Goal: Information Seeking & Learning: Learn about a topic

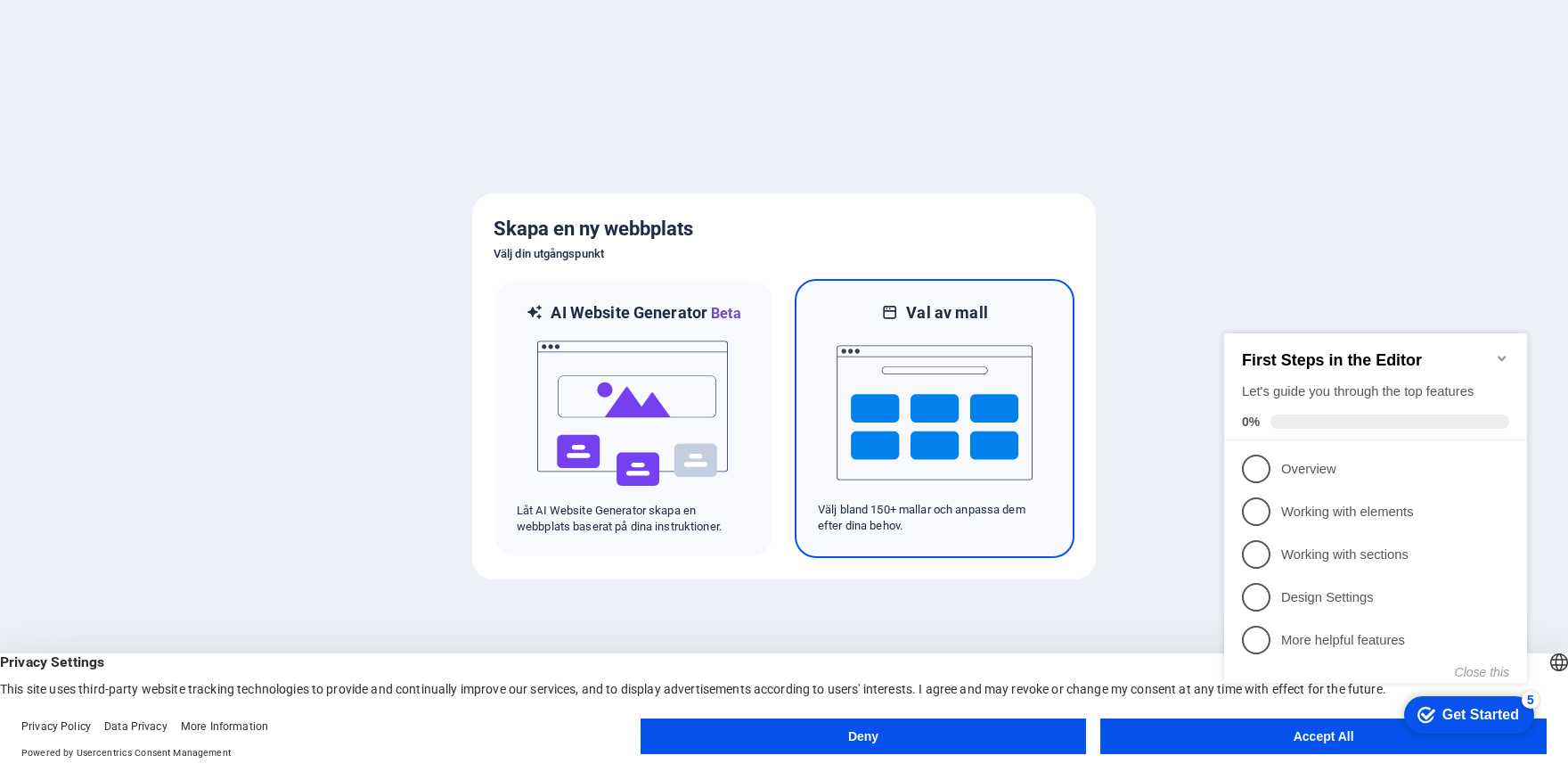
click at [925, 394] on img at bounding box center [934, 412] width 196 height 179
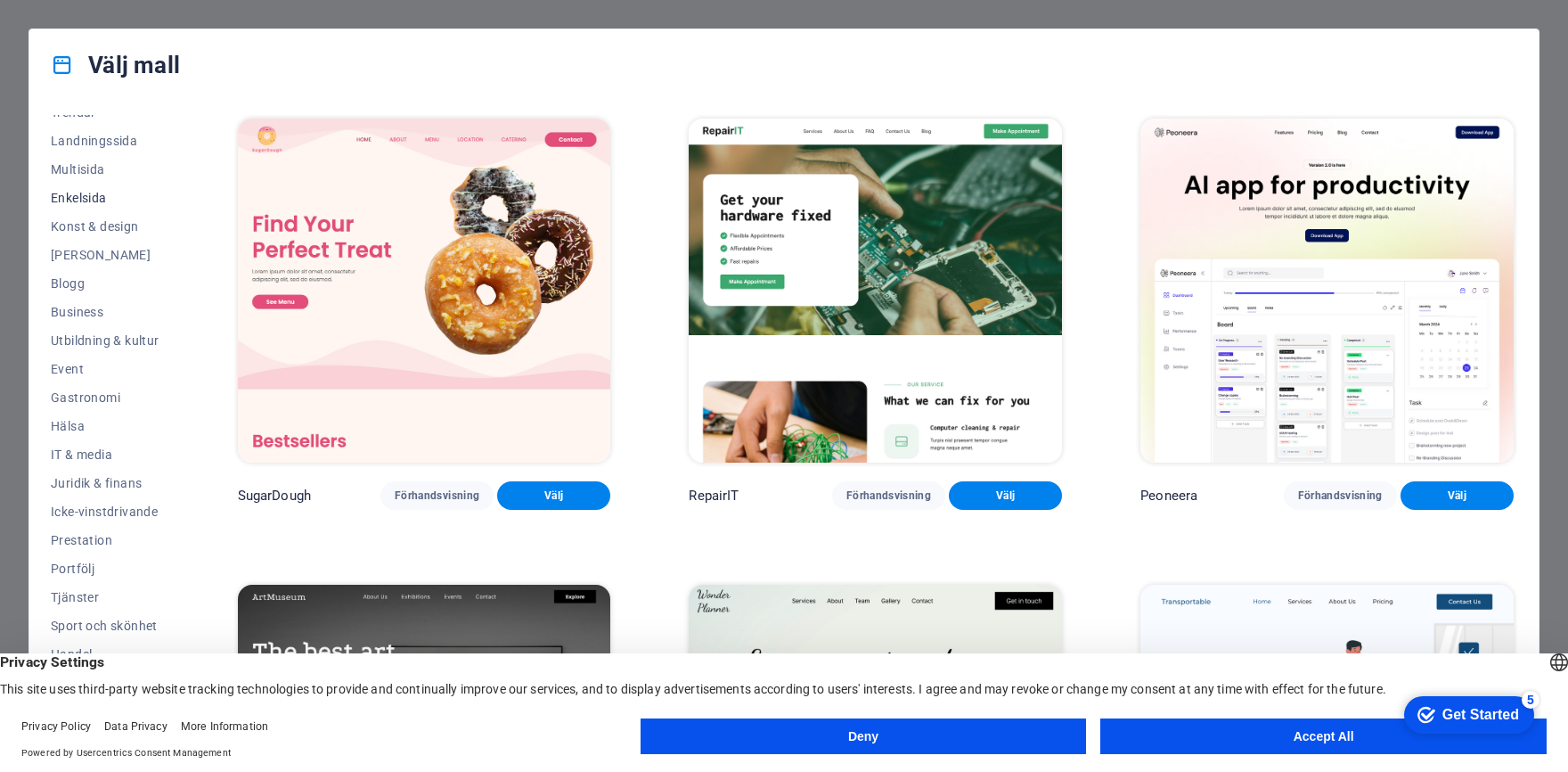
scroll to position [107, 0]
click at [1138, 731] on button "Accept All" at bounding box center [1323, 736] width 446 height 36
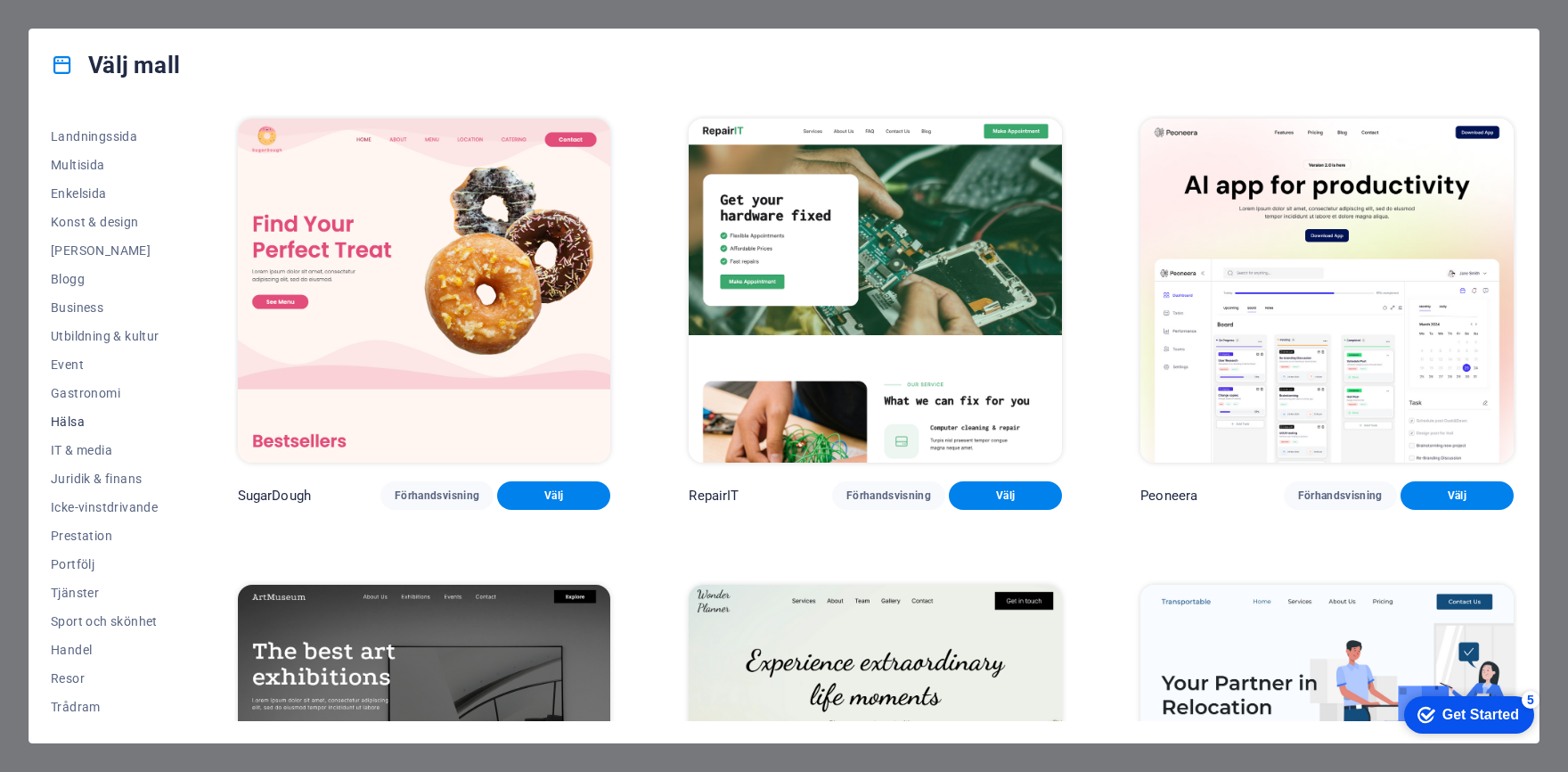
click at [80, 419] on span "Hälsa" at bounding box center [105, 421] width 109 height 14
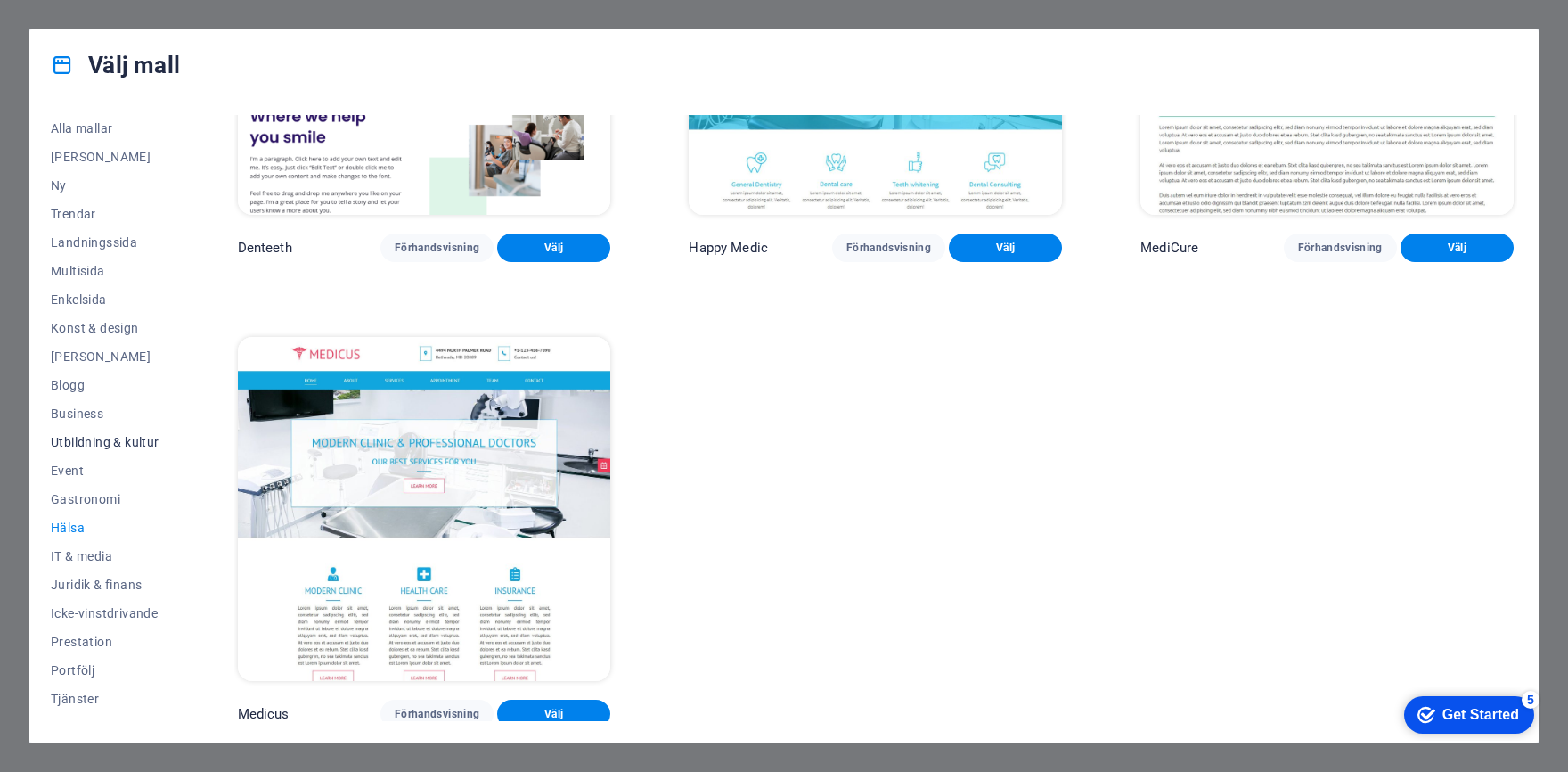
scroll to position [0, 0]
click at [86, 273] on span "Multisida" at bounding box center [105, 271] width 109 height 14
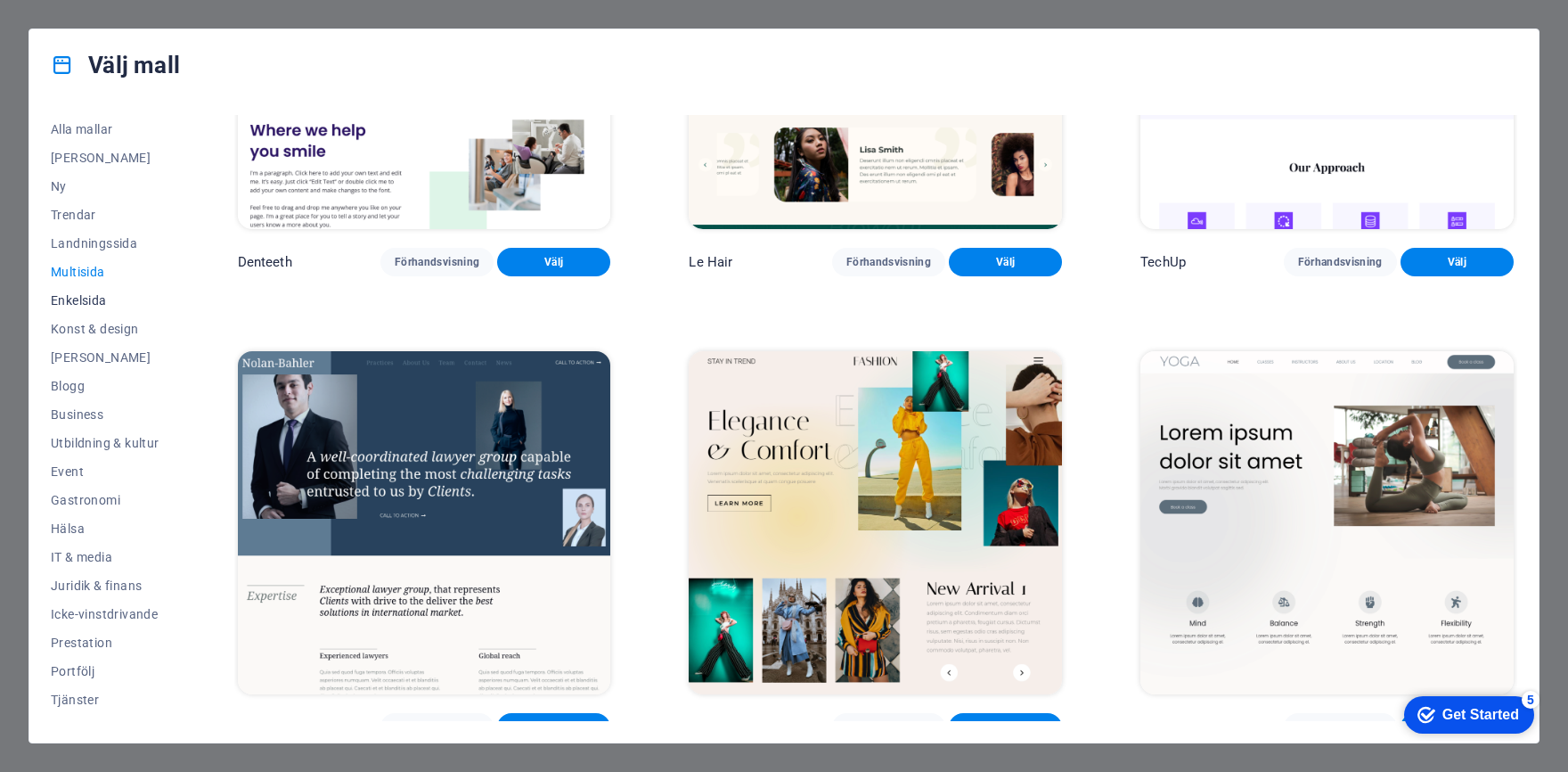
click at [97, 301] on span "Enkelsida" at bounding box center [105, 300] width 109 height 14
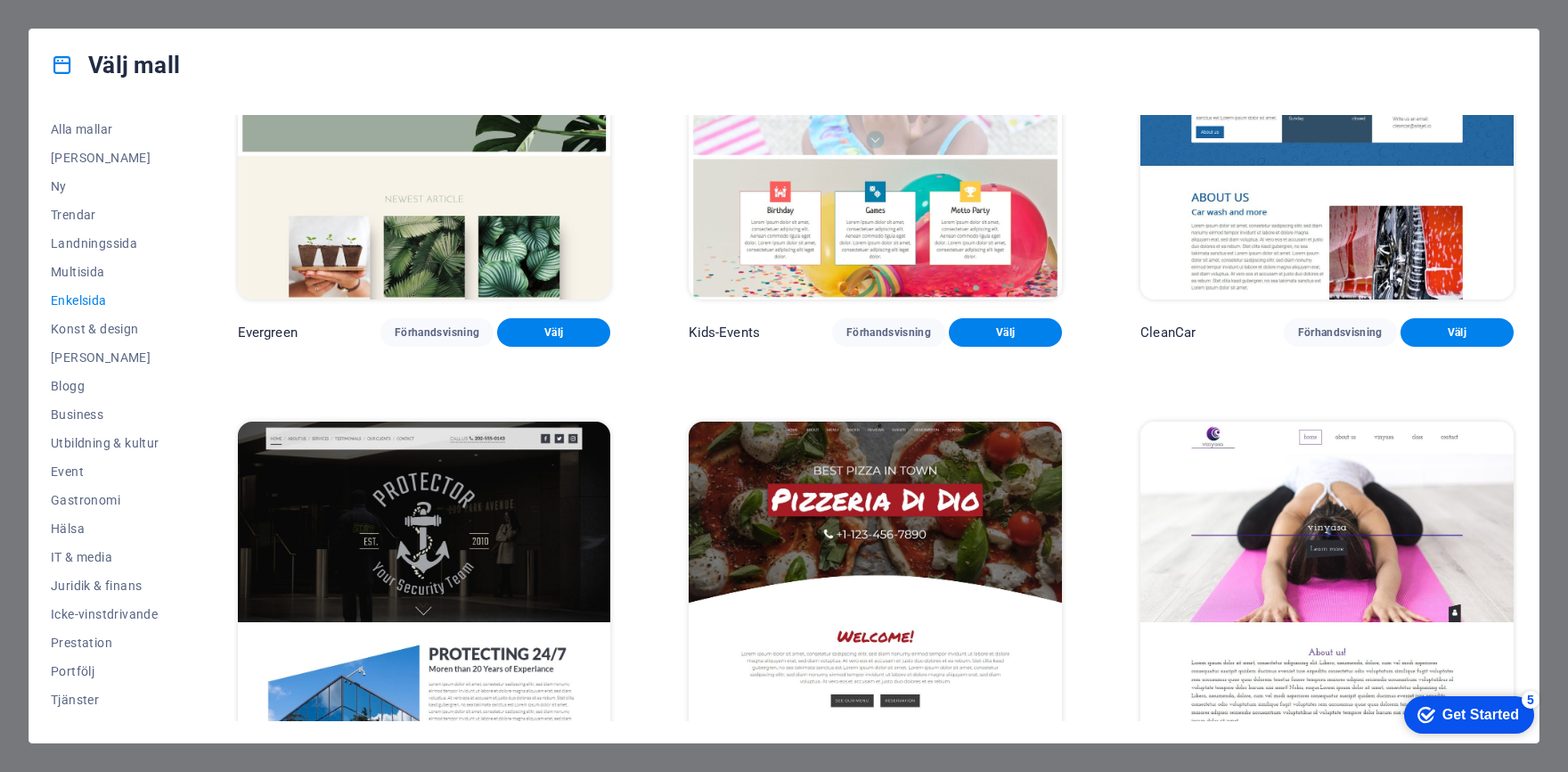
scroll to position [3426, 0]
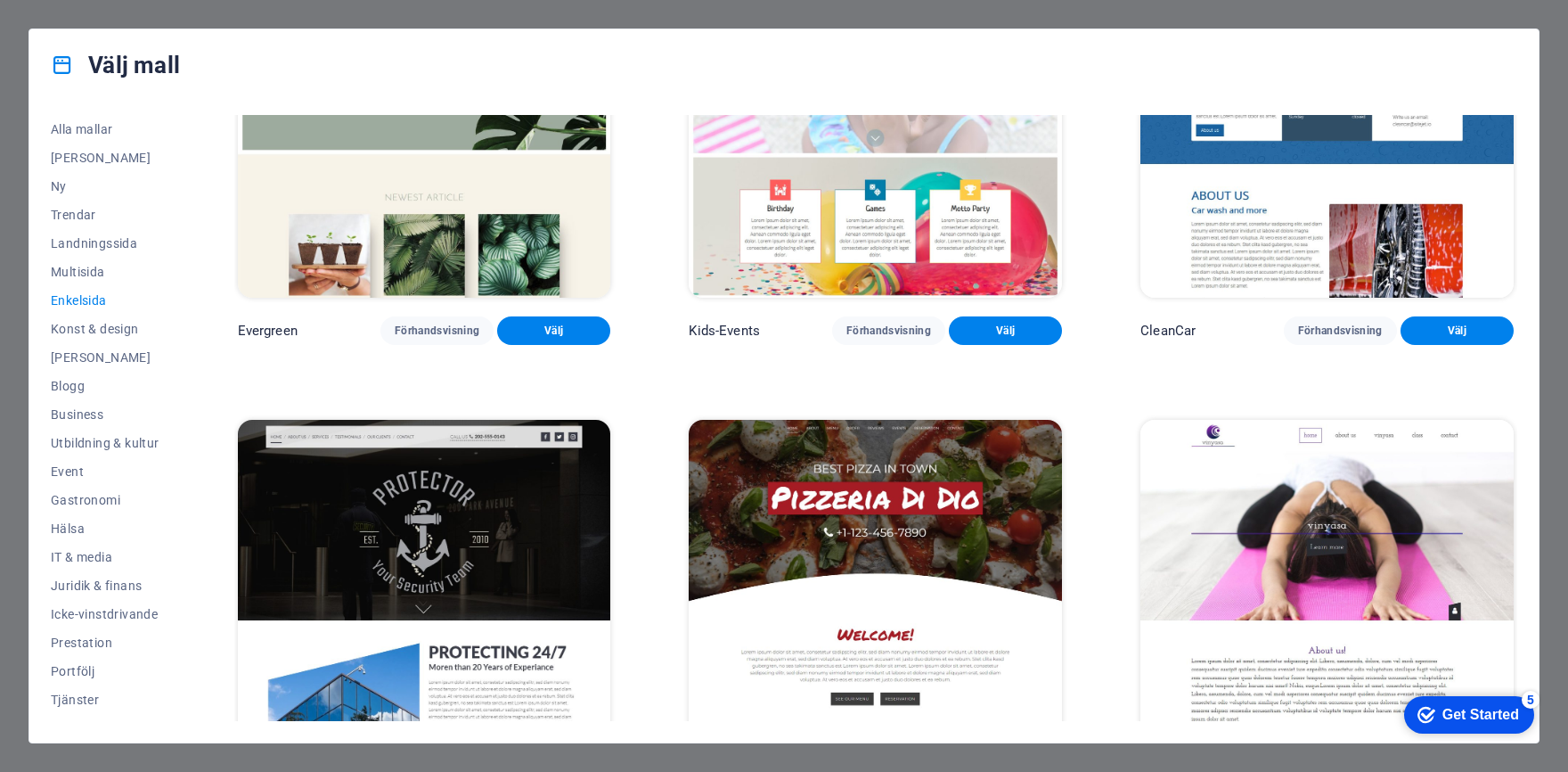
drag, startPoint x: 1519, startPoint y: 312, endPoint x: 1524, endPoint y: 321, distance: 10.3
click at [1524, 321] on div "Alla mallar Mina mallar Ny Trendar Landningssida Multisida Enkelsida Konst & de…" at bounding box center [784, 421] width 1509 height 642
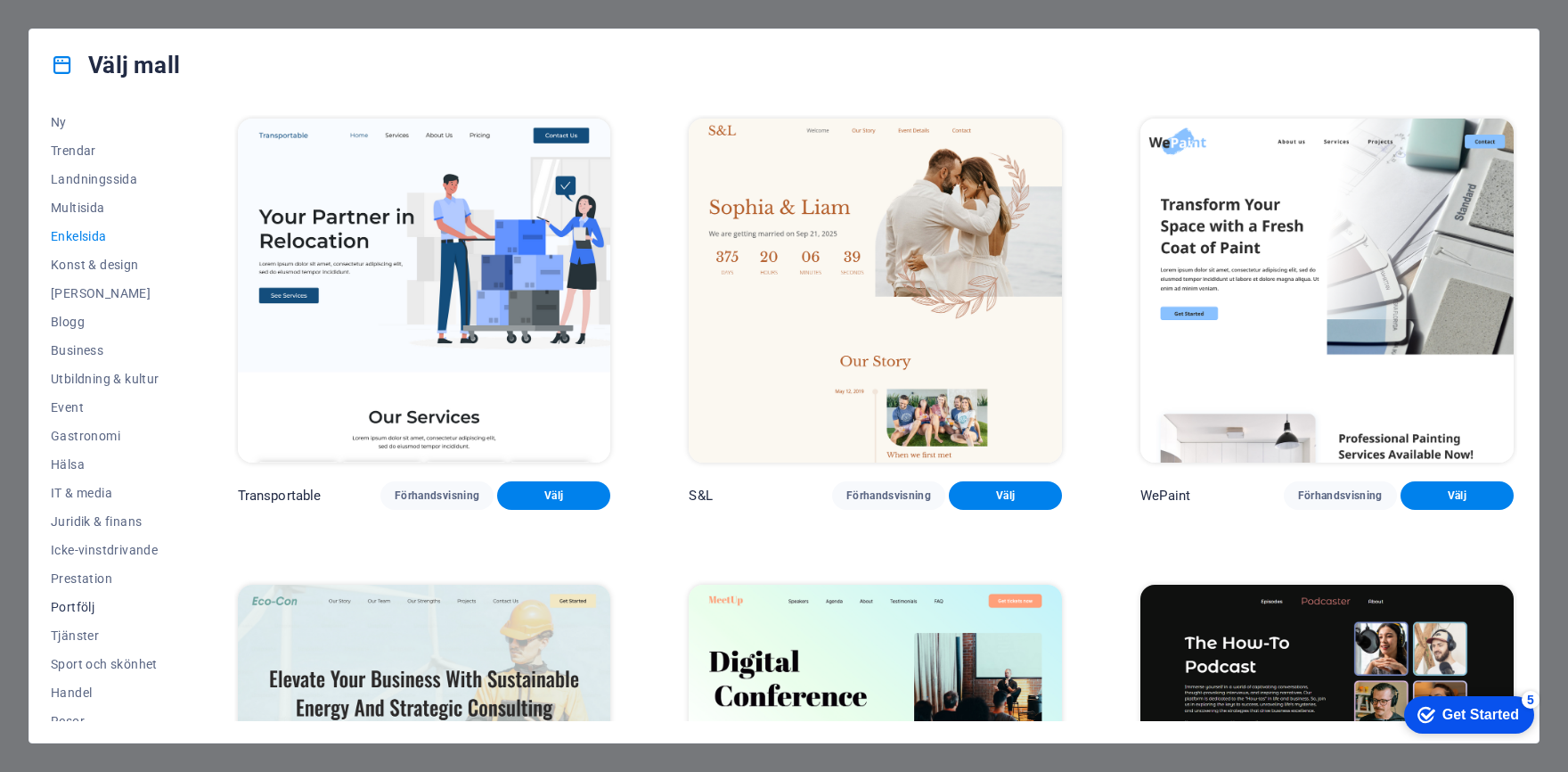
scroll to position [89, 0]
click at [122, 525] on span "Icke-vinstdrivande" at bounding box center [105, 524] width 109 height 14
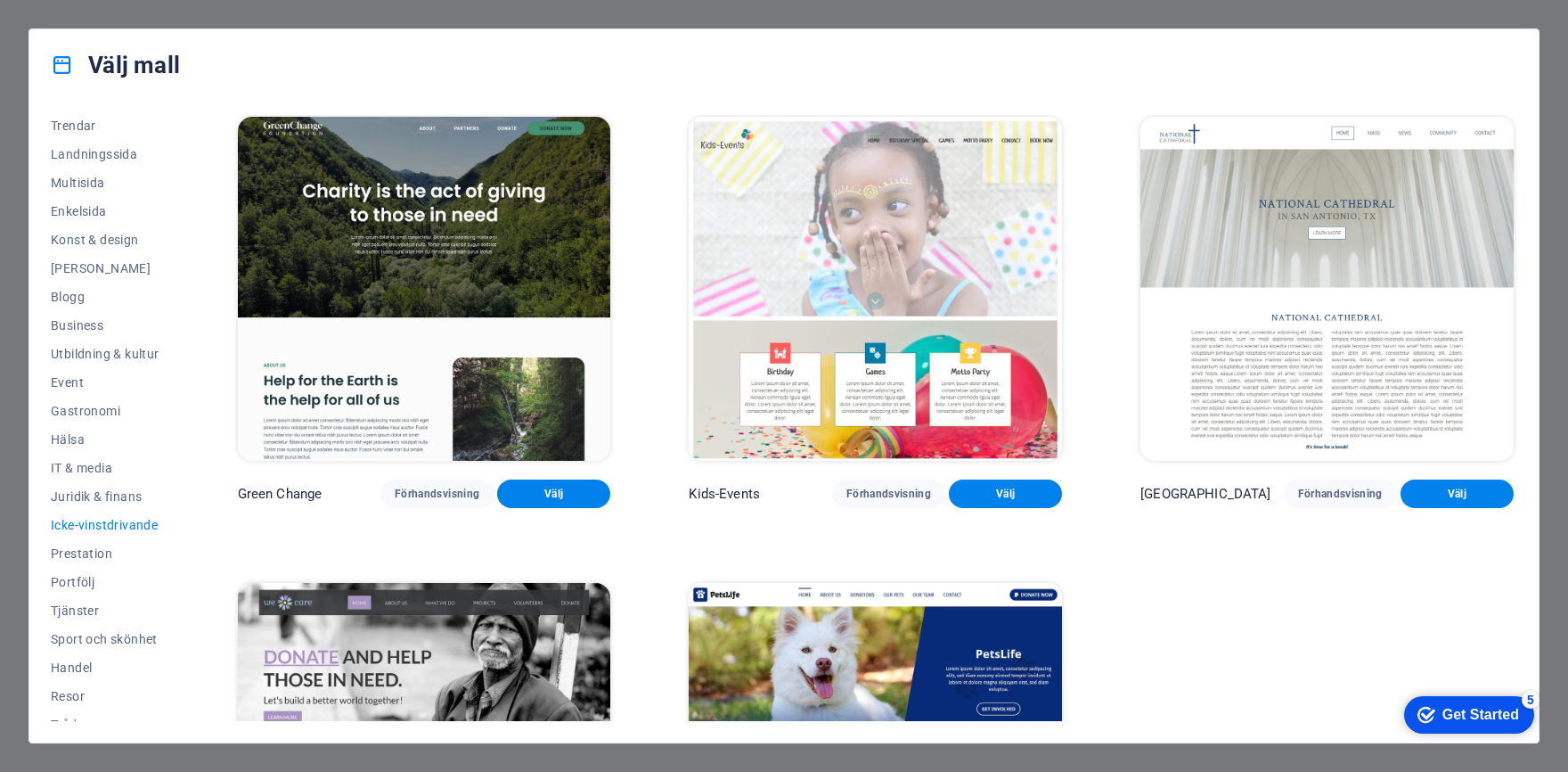
scroll to position [0, 0]
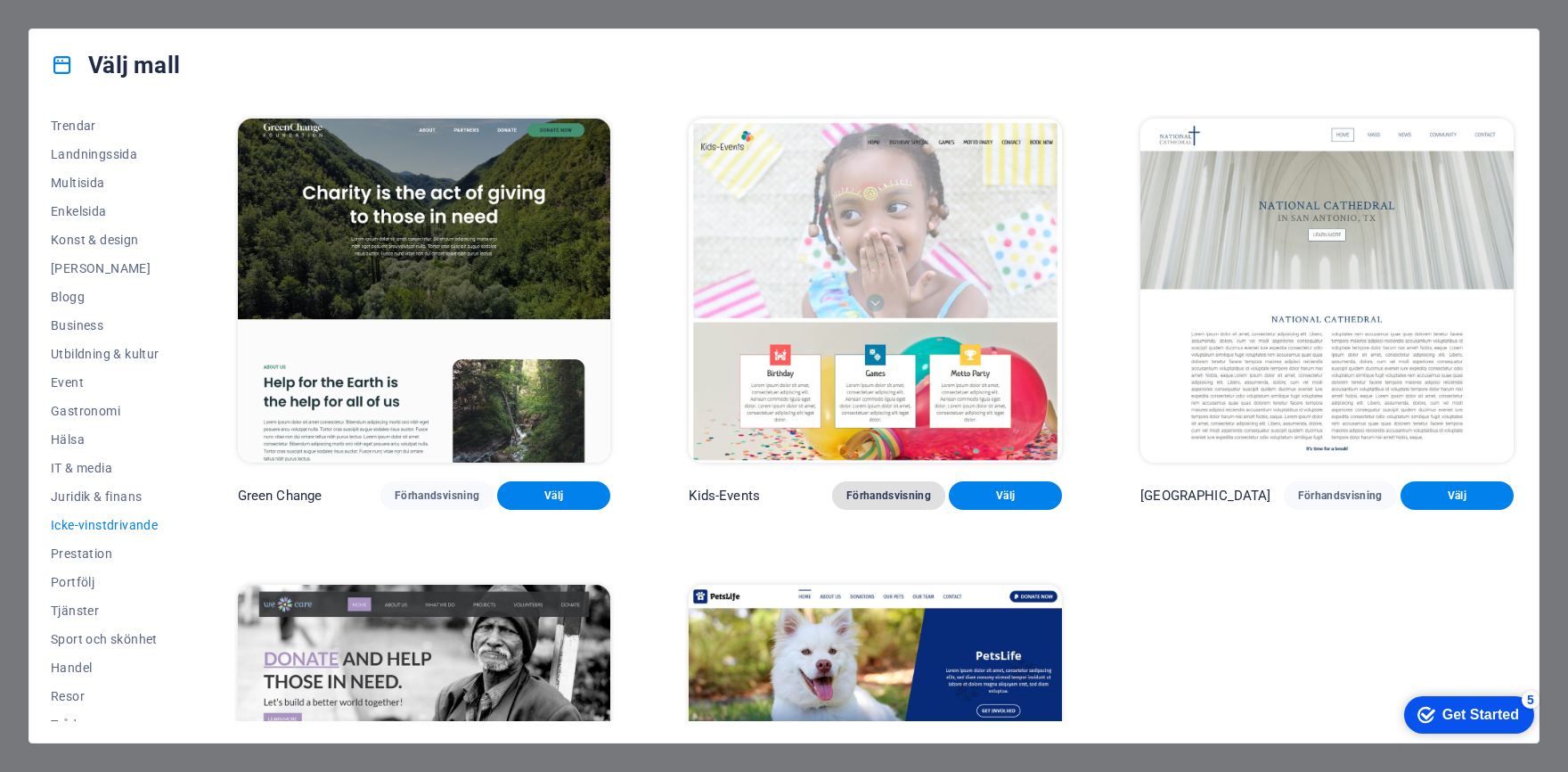
click at [884, 496] on span "Förhandsvisning" at bounding box center [889, 495] width 85 height 14
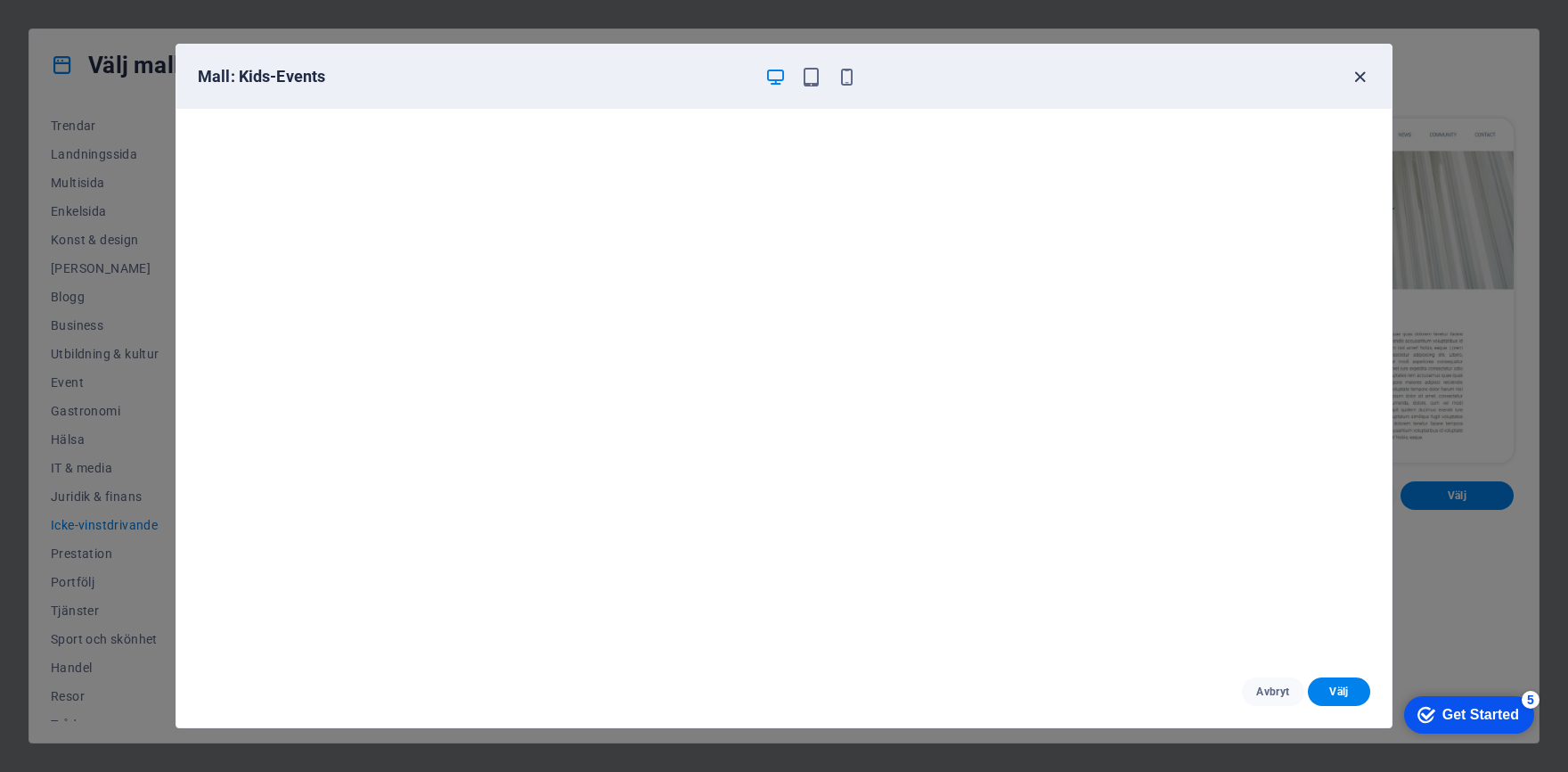
click at [1354, 79] on icon "button" at bounding box center [1360, 77] width 21 height 21
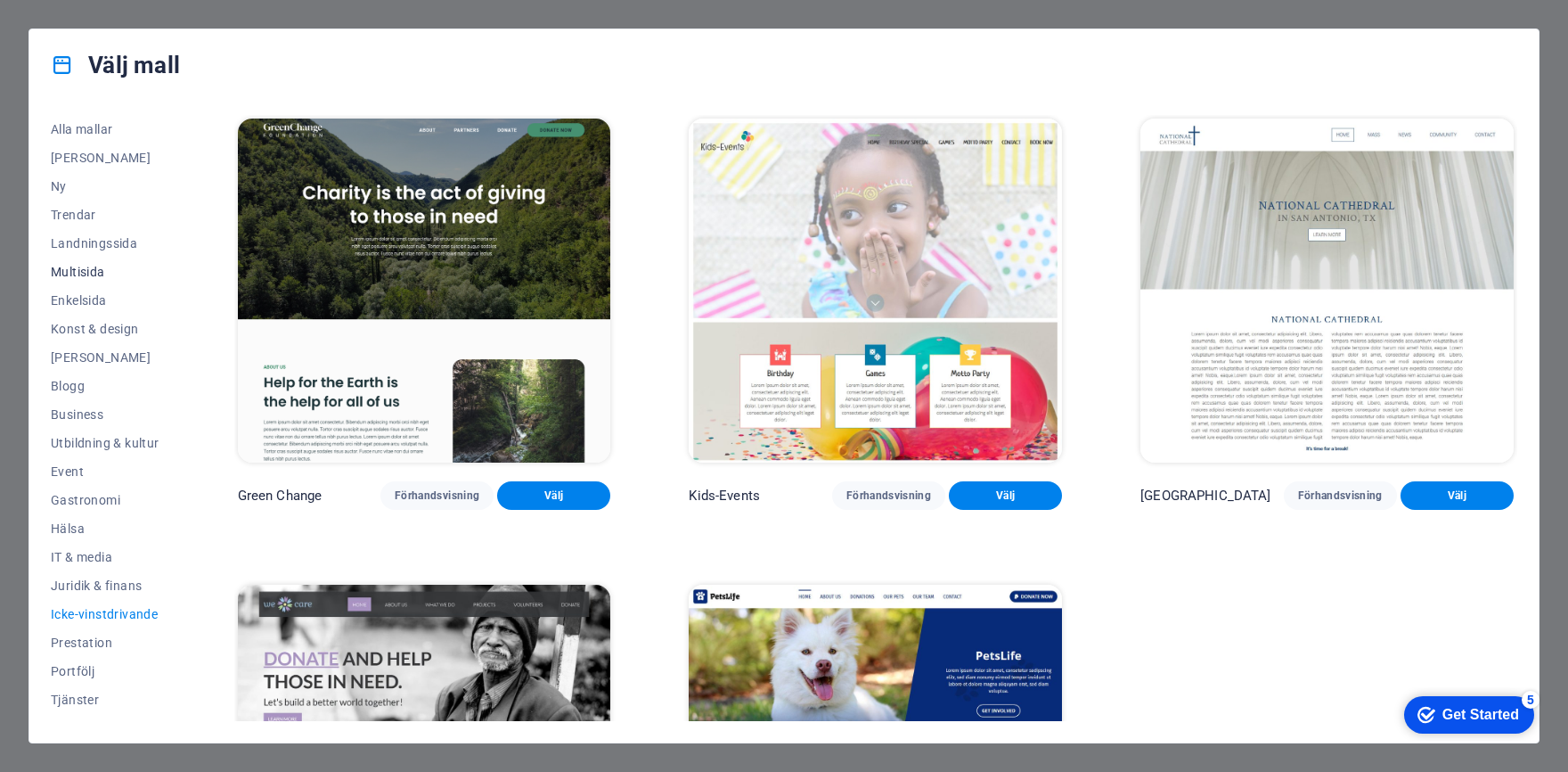
click at [94, 269] on span "Multisida" at bounding box center [105, 271] width 109 height 14
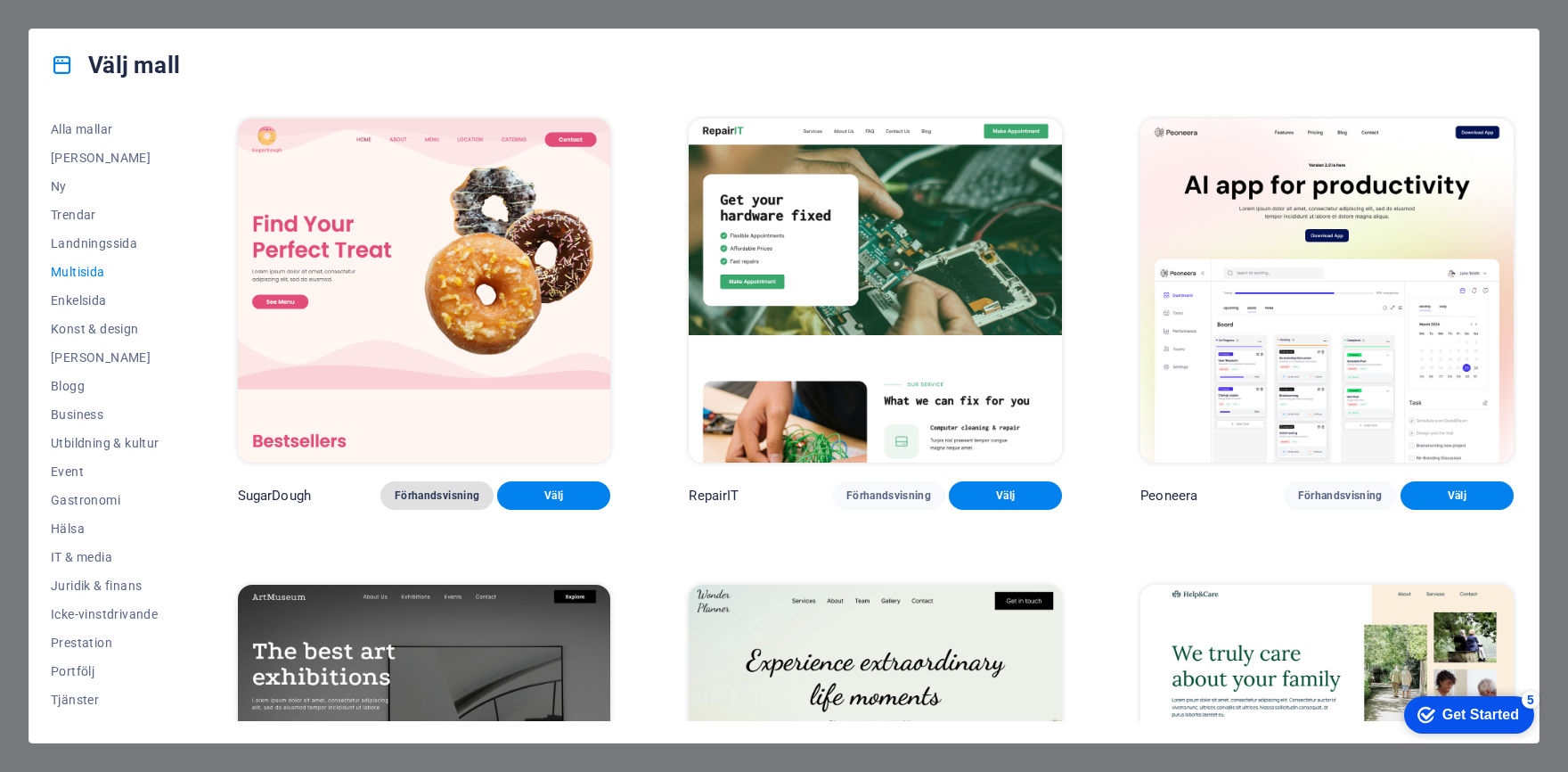
click at [428, 492] on span "Förhandsvisning" at bounding box center [437, 495] width 85 height 14
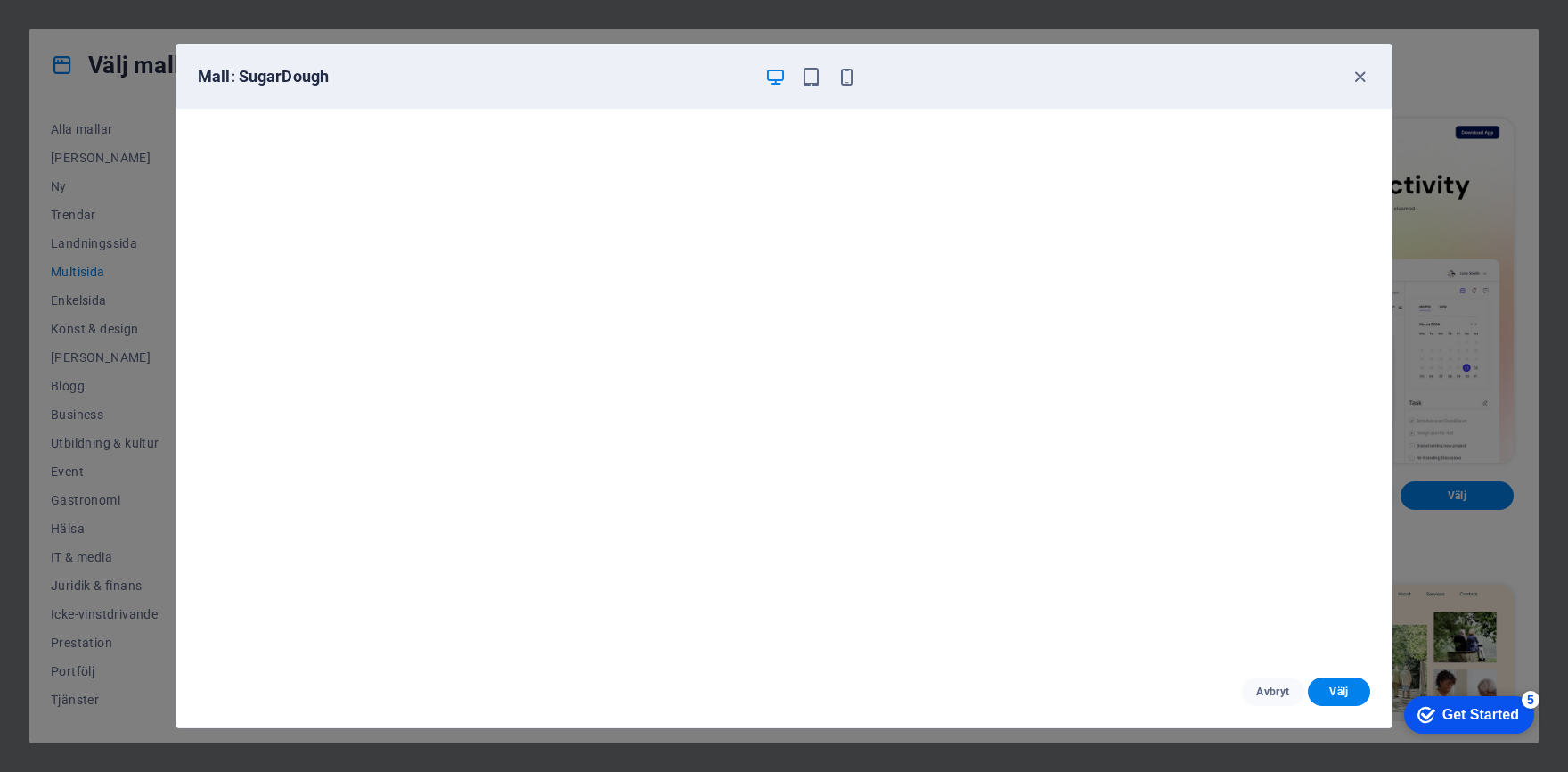
scroll to position [5, 0]
click at [855, 77] on icon "button" at bounding box center [847, 77] width 21 height 21
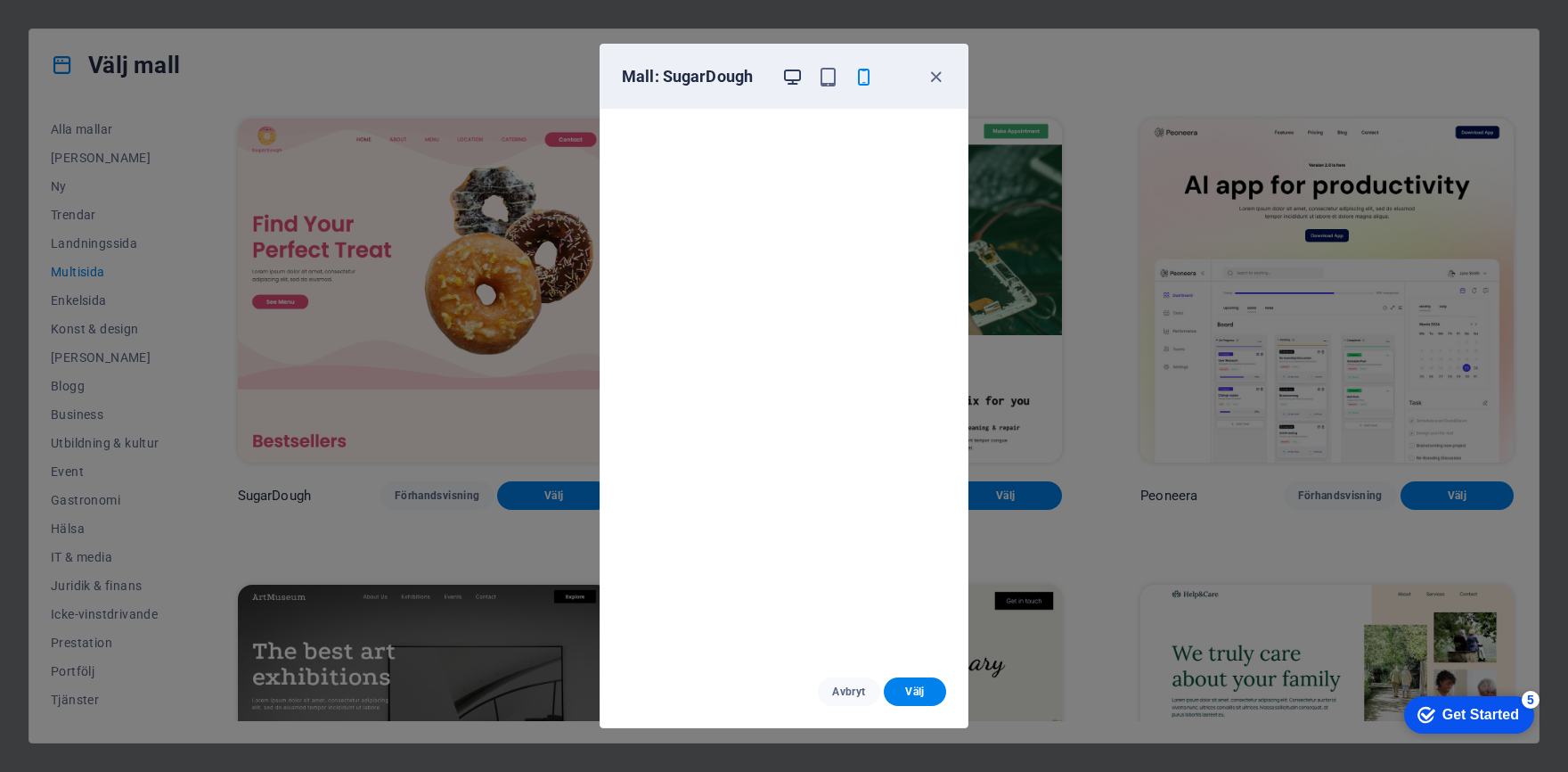
click at [784, 79] on icon "button" at bounding box center [793, 77] width 21 height 21
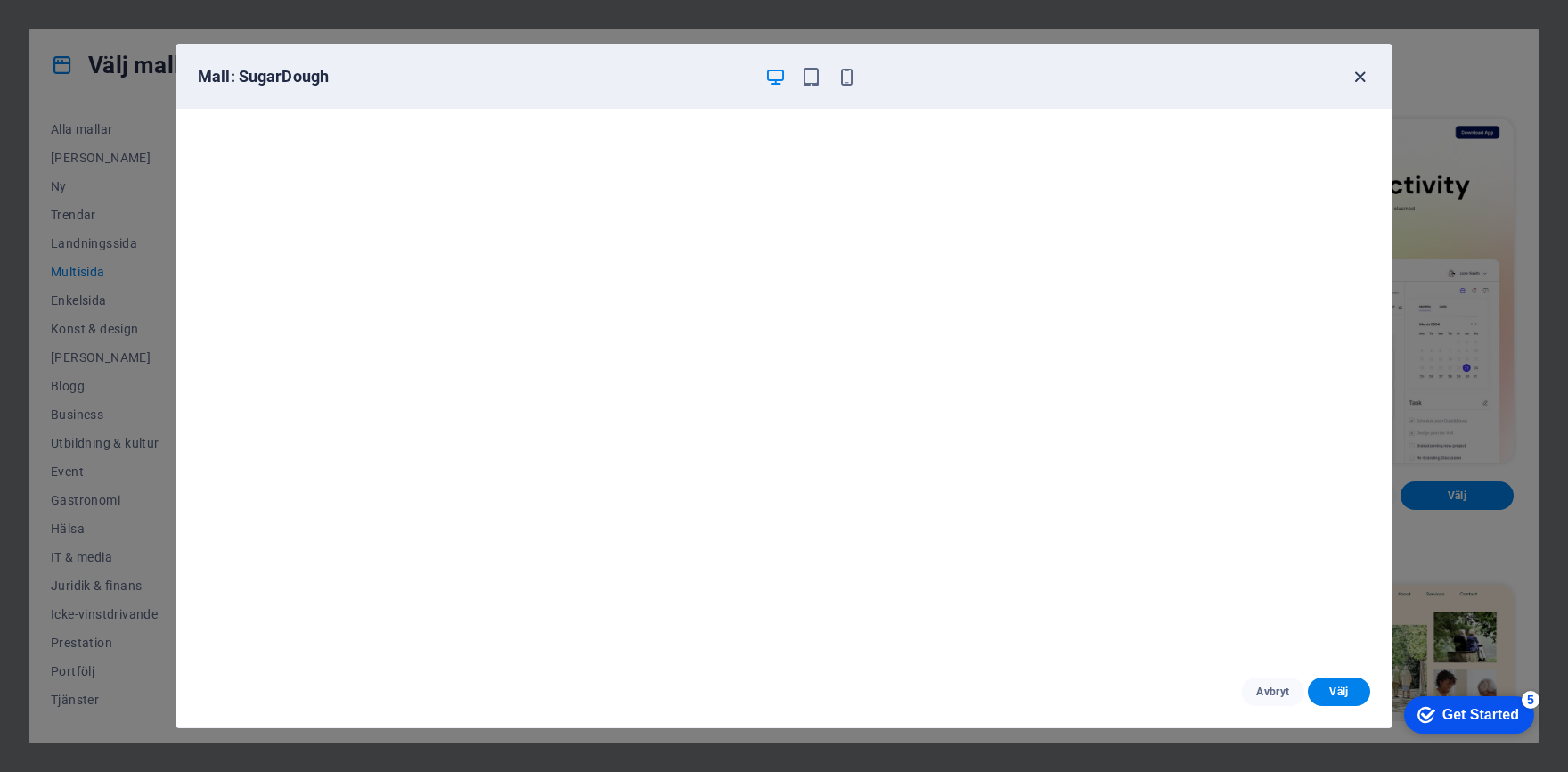
click at [1355, 77] on icon "button" at bounding box center [1360, 77] width 21 height 21
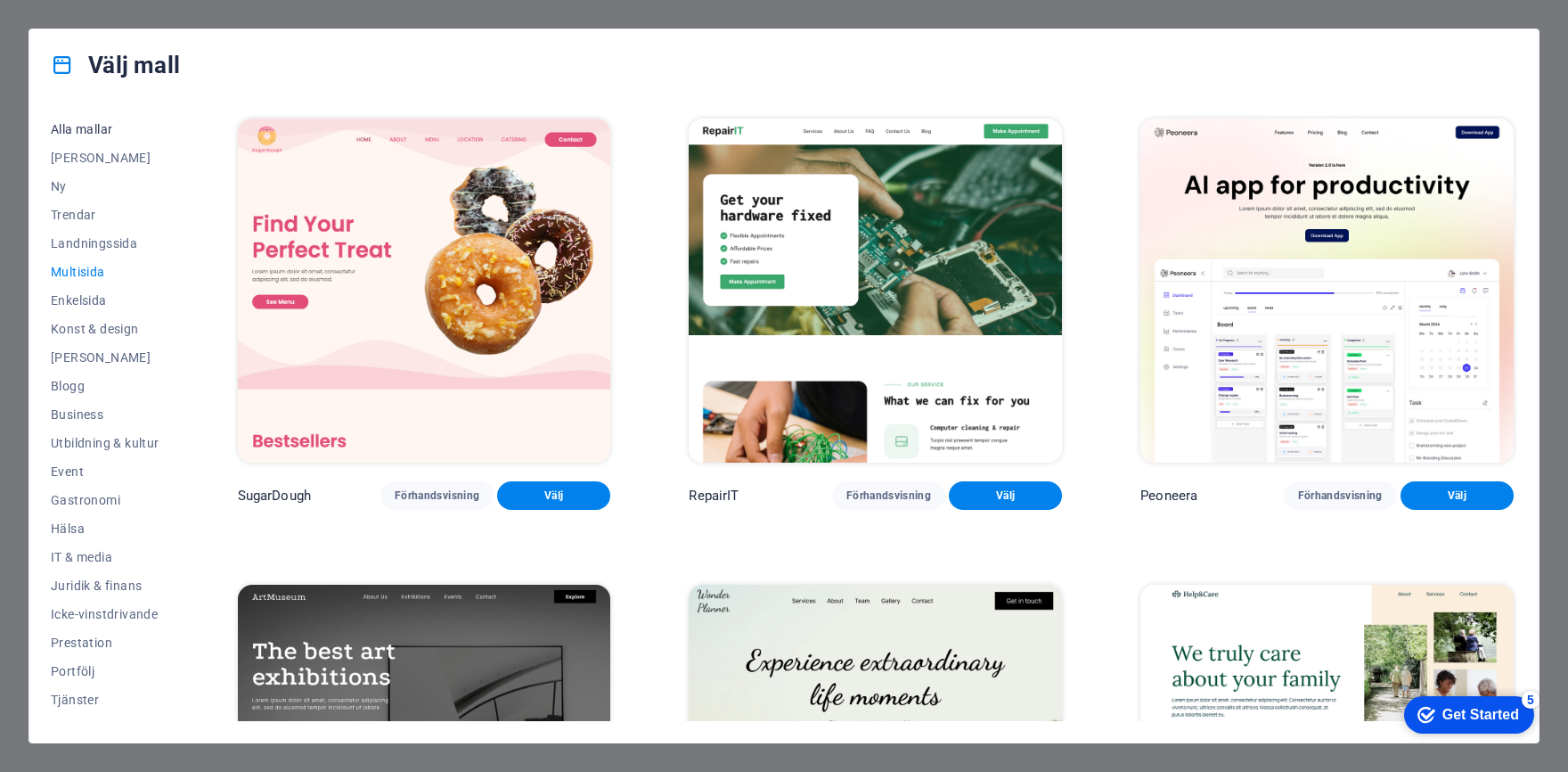
click at [90, 132] on span "Alla mallar" at bounding box center [105, 129] width 109 height 14
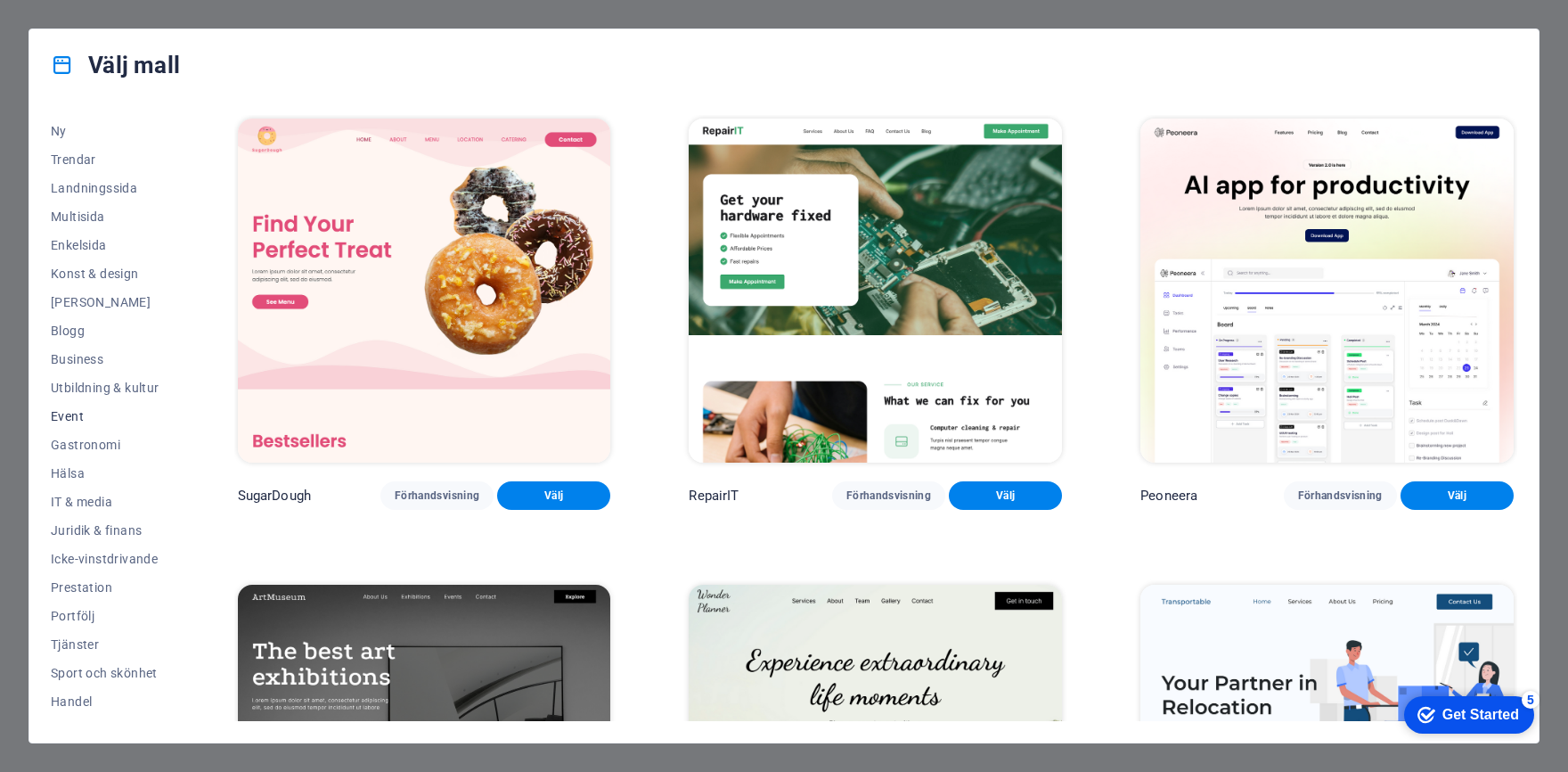
scroll to position [107, 0]
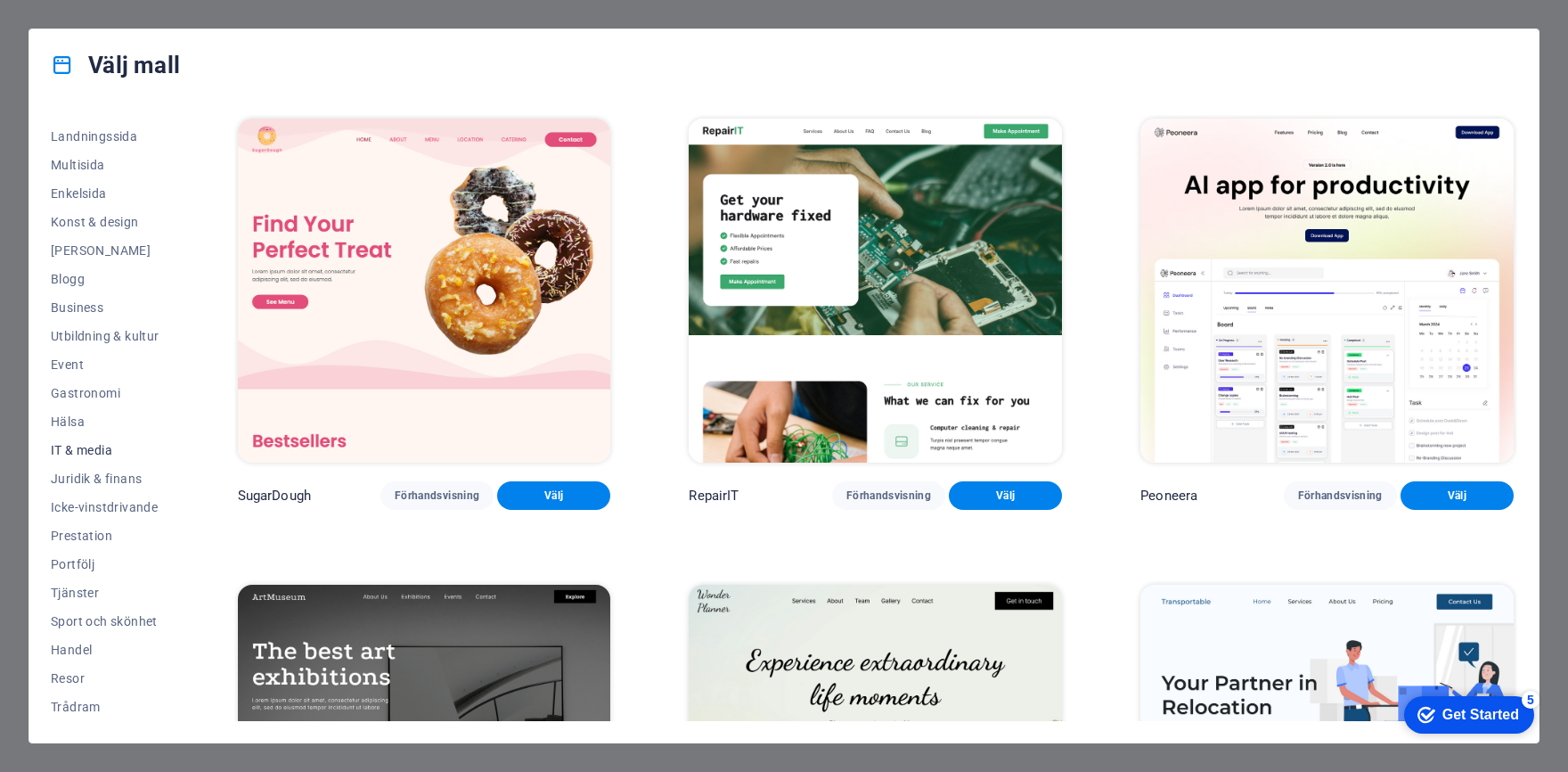
click at [86, 454] on span "IT & media" at bounding box center [105, 450] width 109 height 14
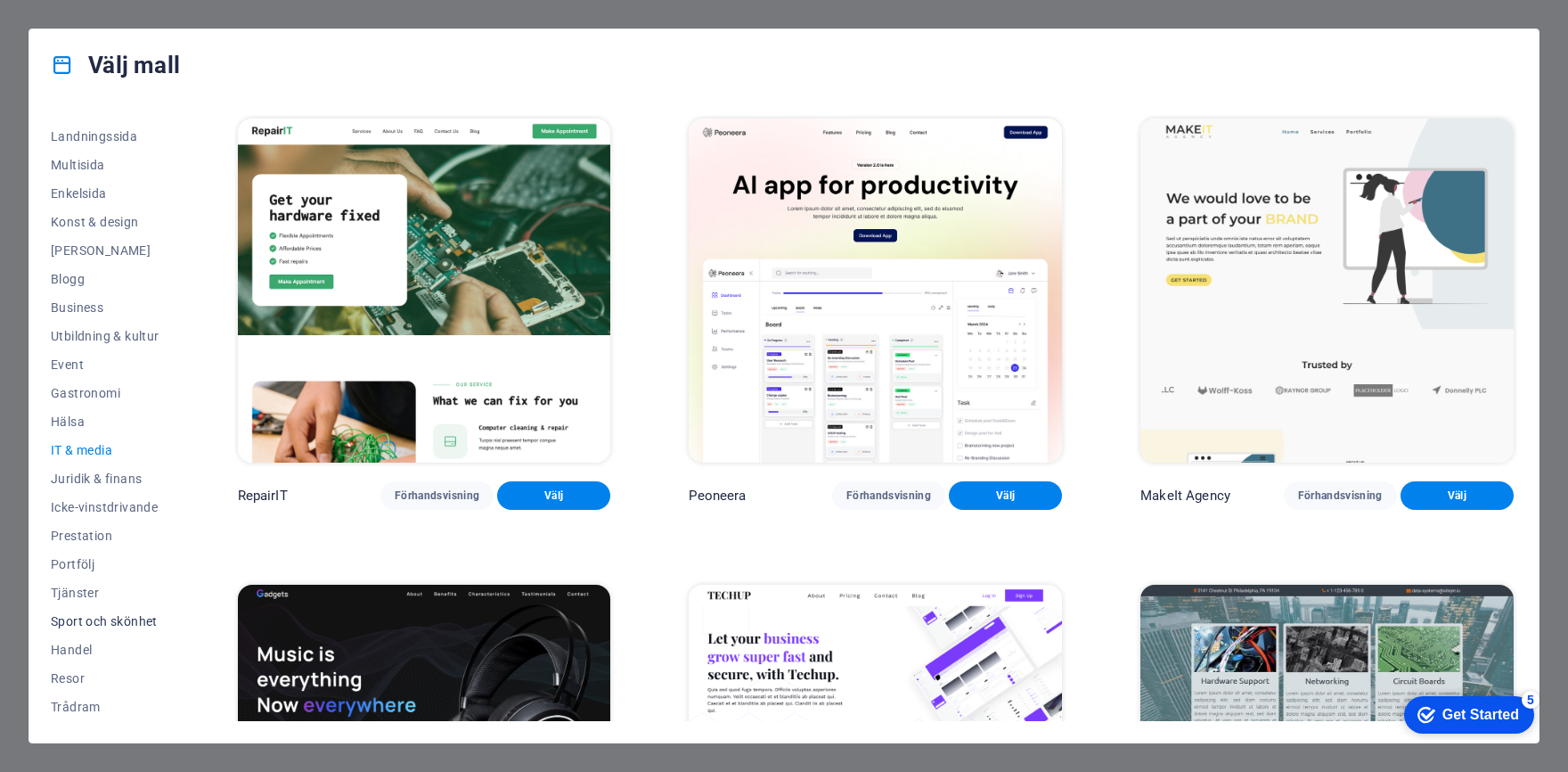
click at [97, 620] on span "Sport och skönhet" at bounding box center [105, 621] width 109 height 14
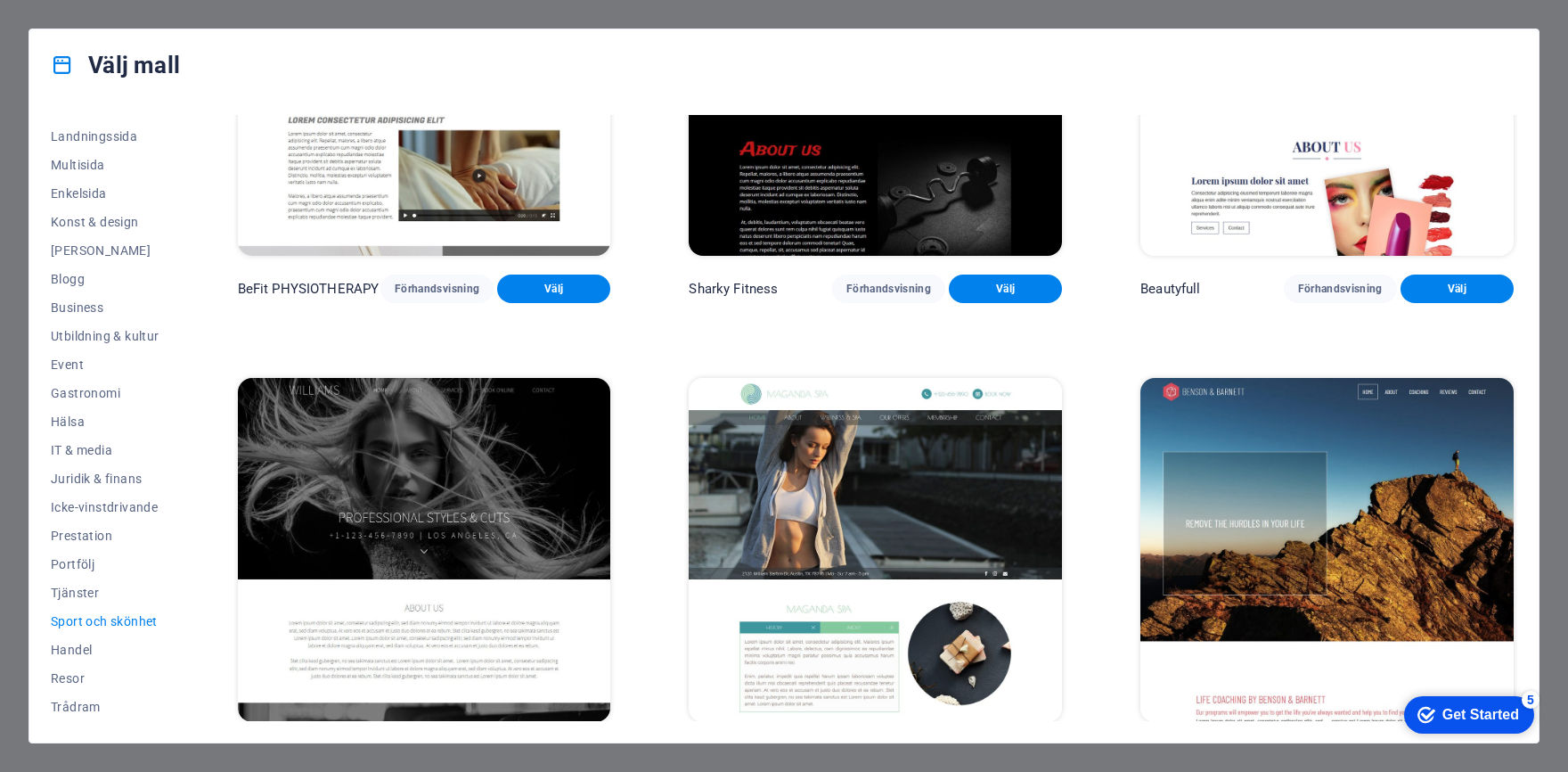
scroll to position [1641, 0]
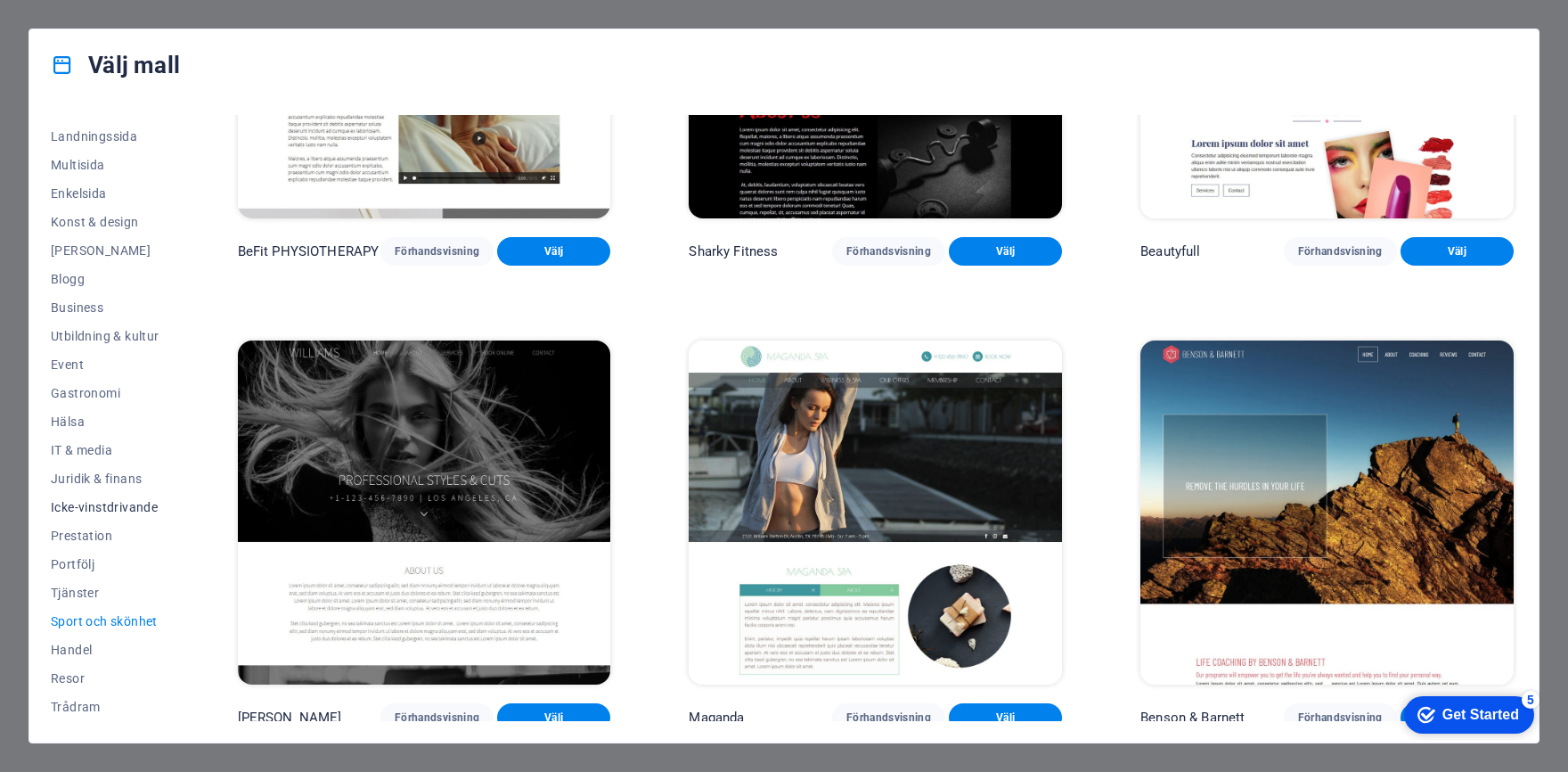
click at [86, 500] on span "Icke-vinstdrivande" at bounding box center [105, 506] width 109 height 14
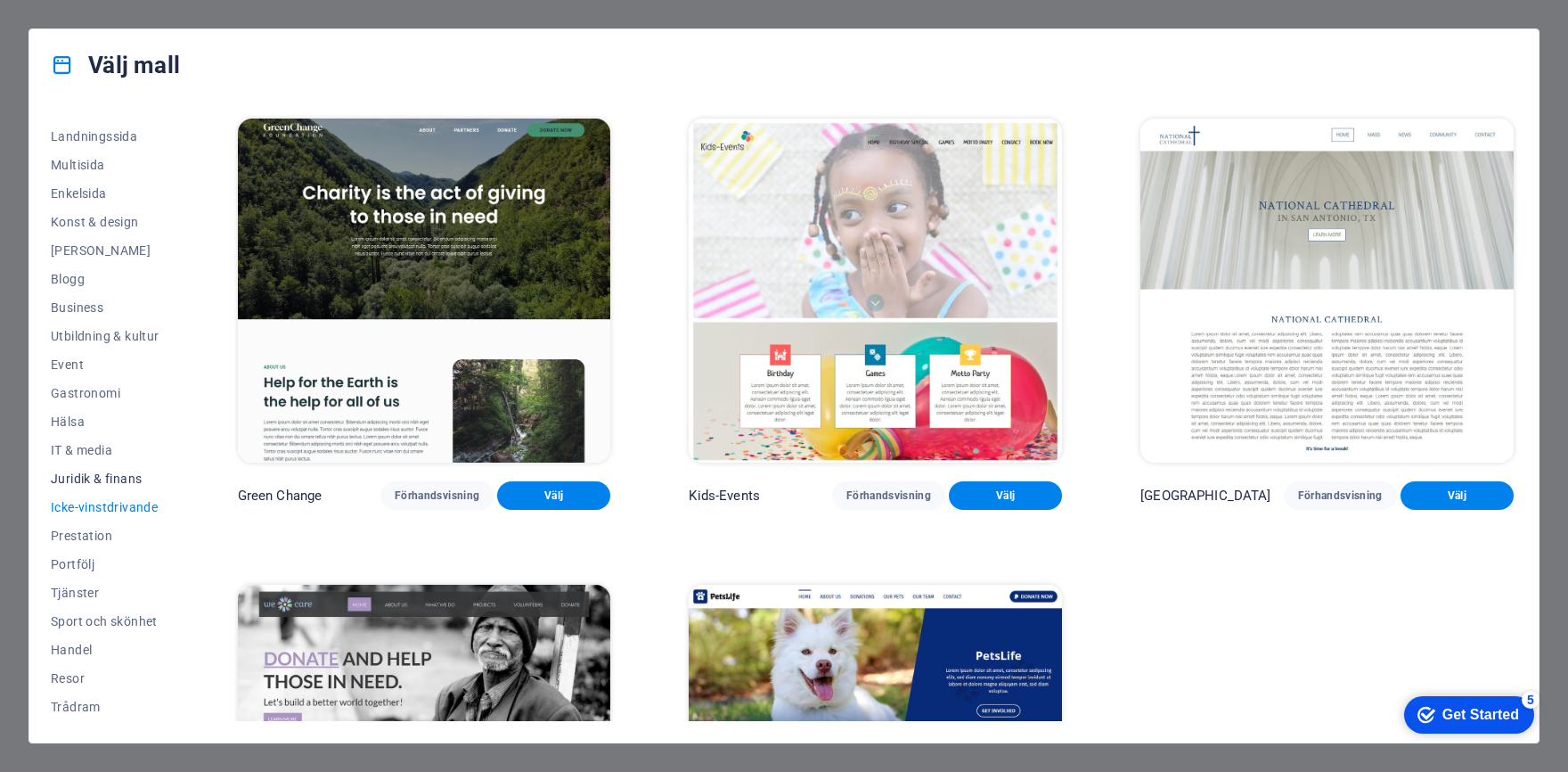
click at [87, 482] on span "Juridik & finans" at bounding box center [105, 478] width 109 height 14
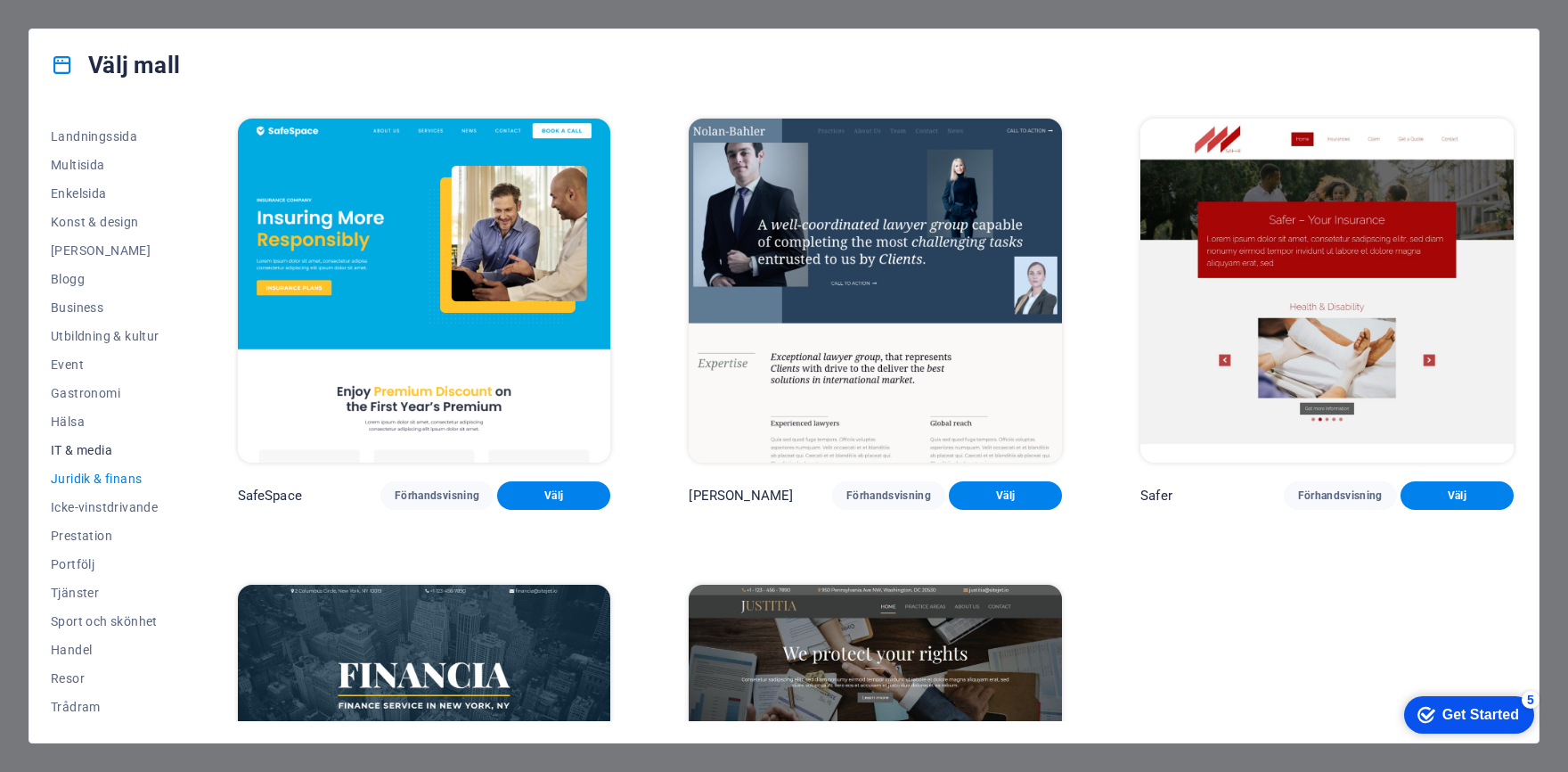
click at [55, 452] on span "IT & media" at bounding box center [105, 450] width 109 height 14
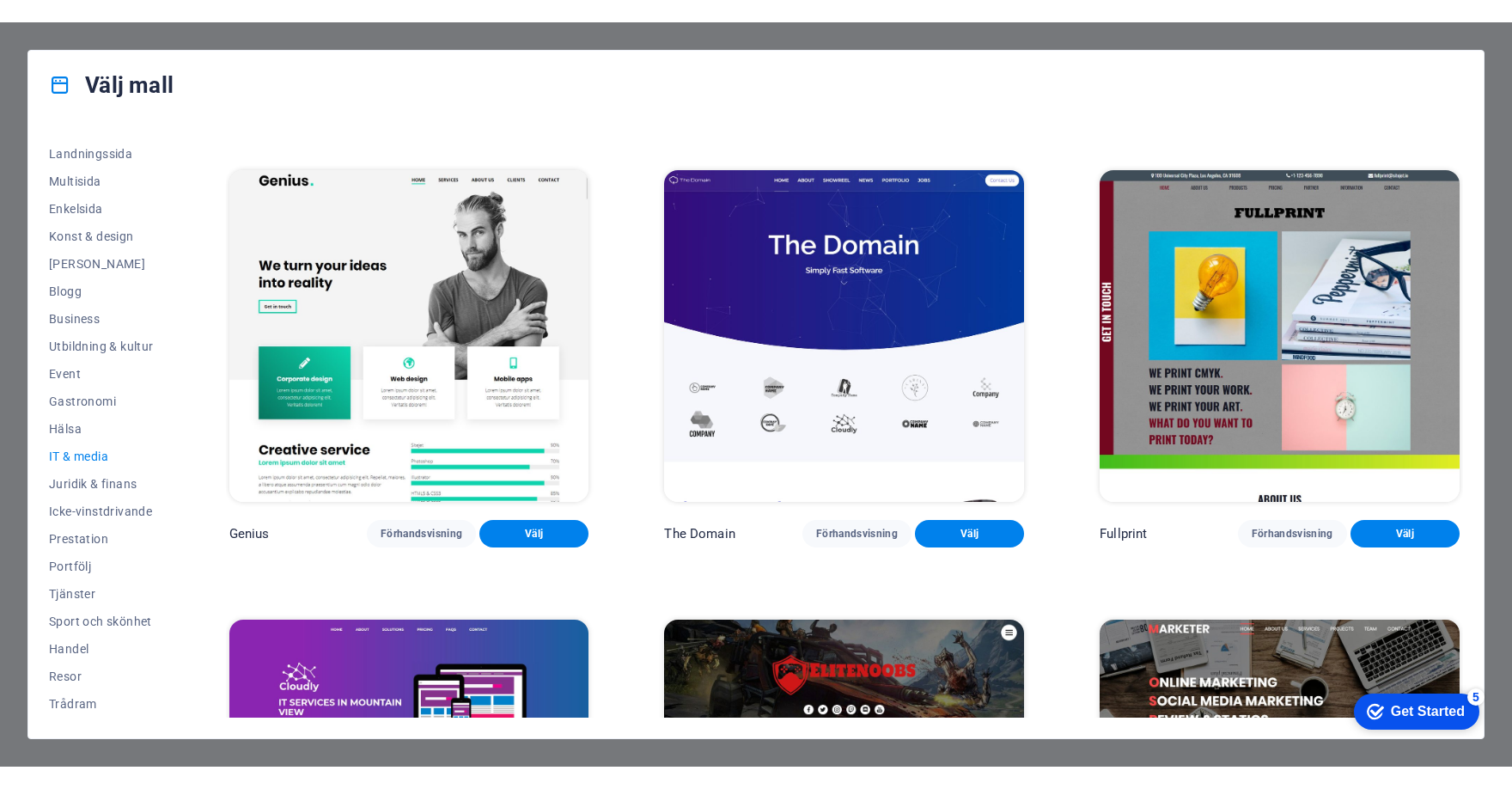
scroll to position [964, 0]
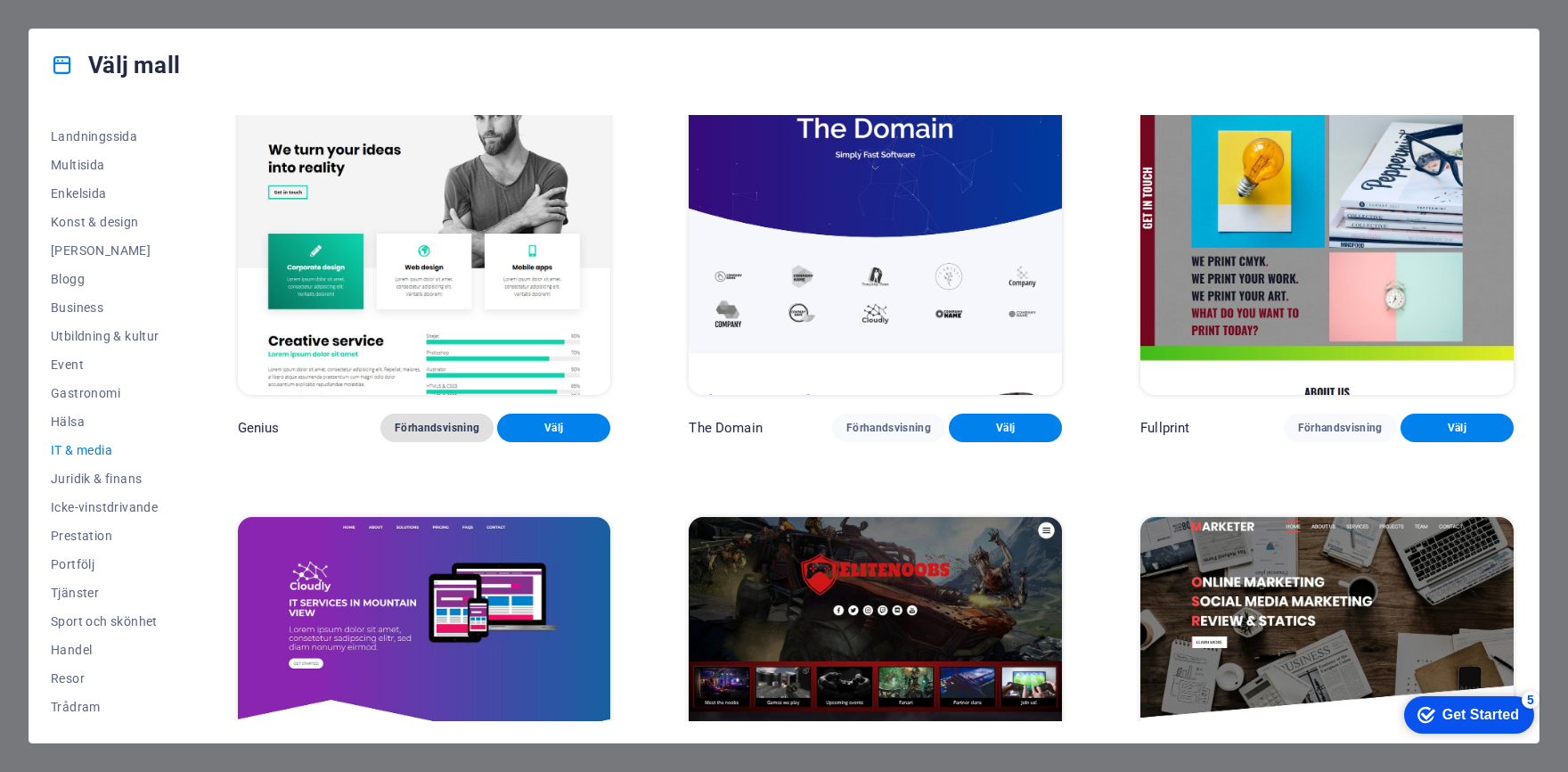
click at [460, 427] on span "Förhandsvisning" at bounding box center [437, 427] width 85 height 14
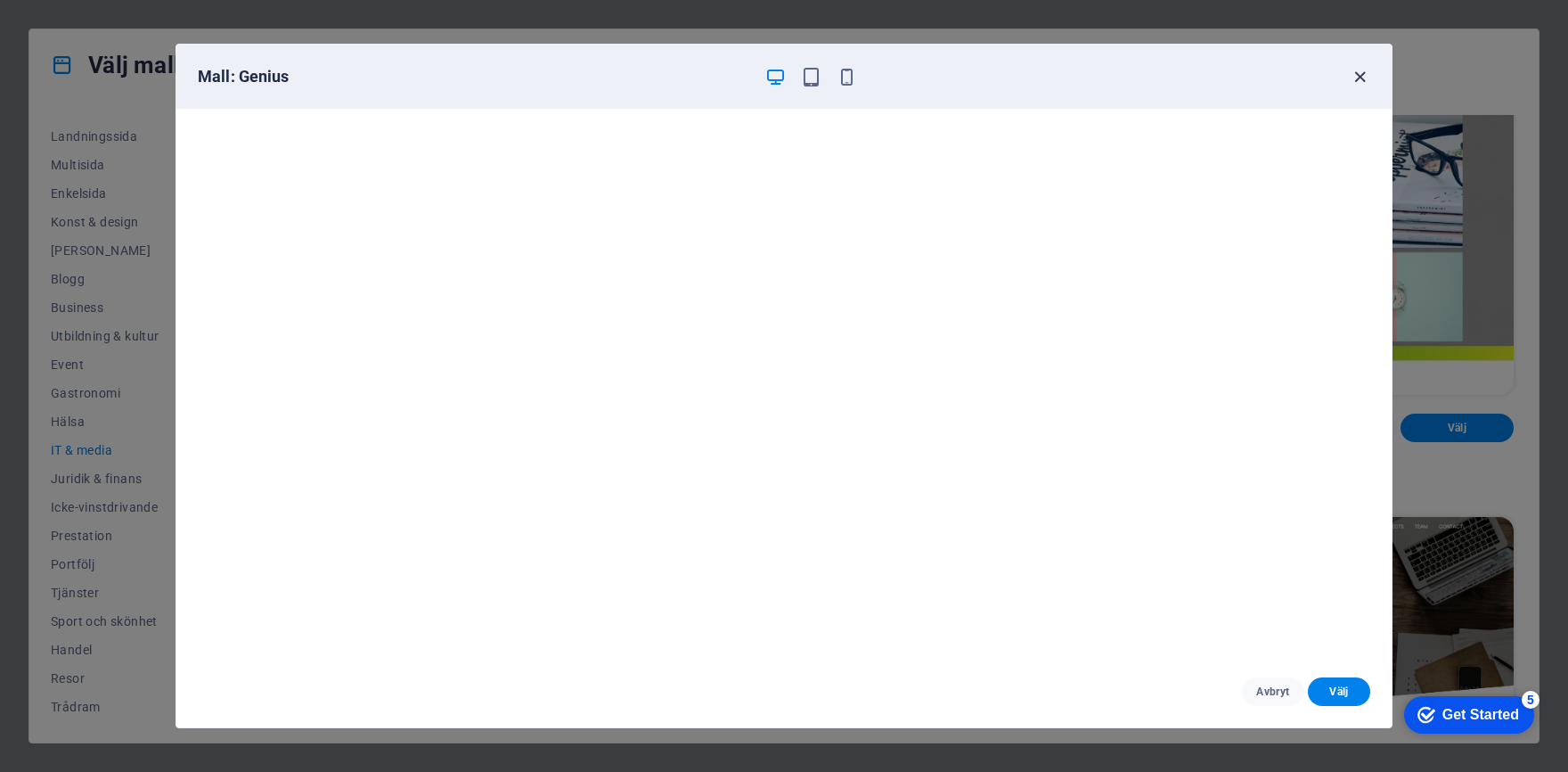
click at [1355, 79] on icon "button" at bounding box center [1360, 77] width 21 height 21
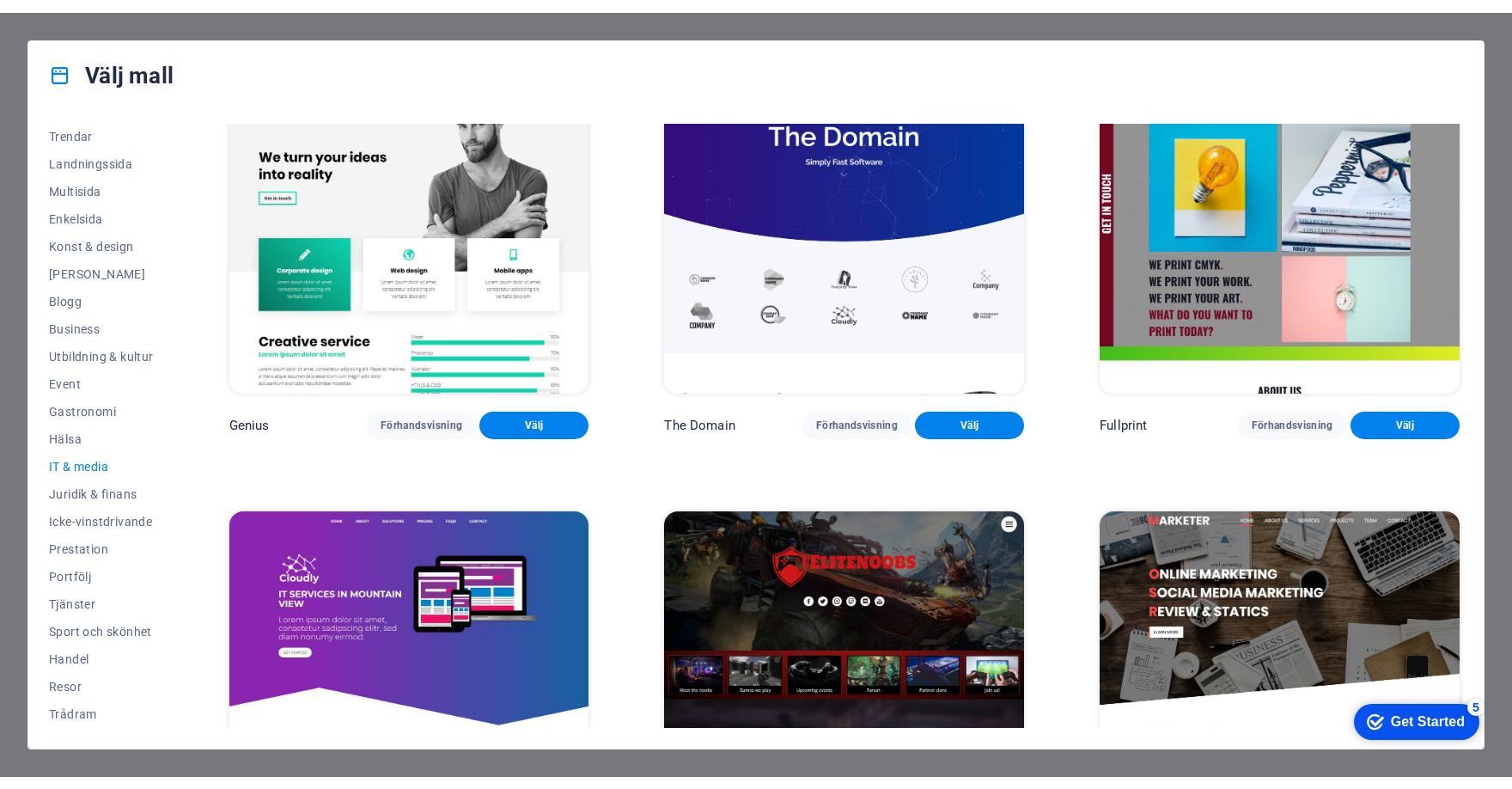
scroll to position [58, 0]
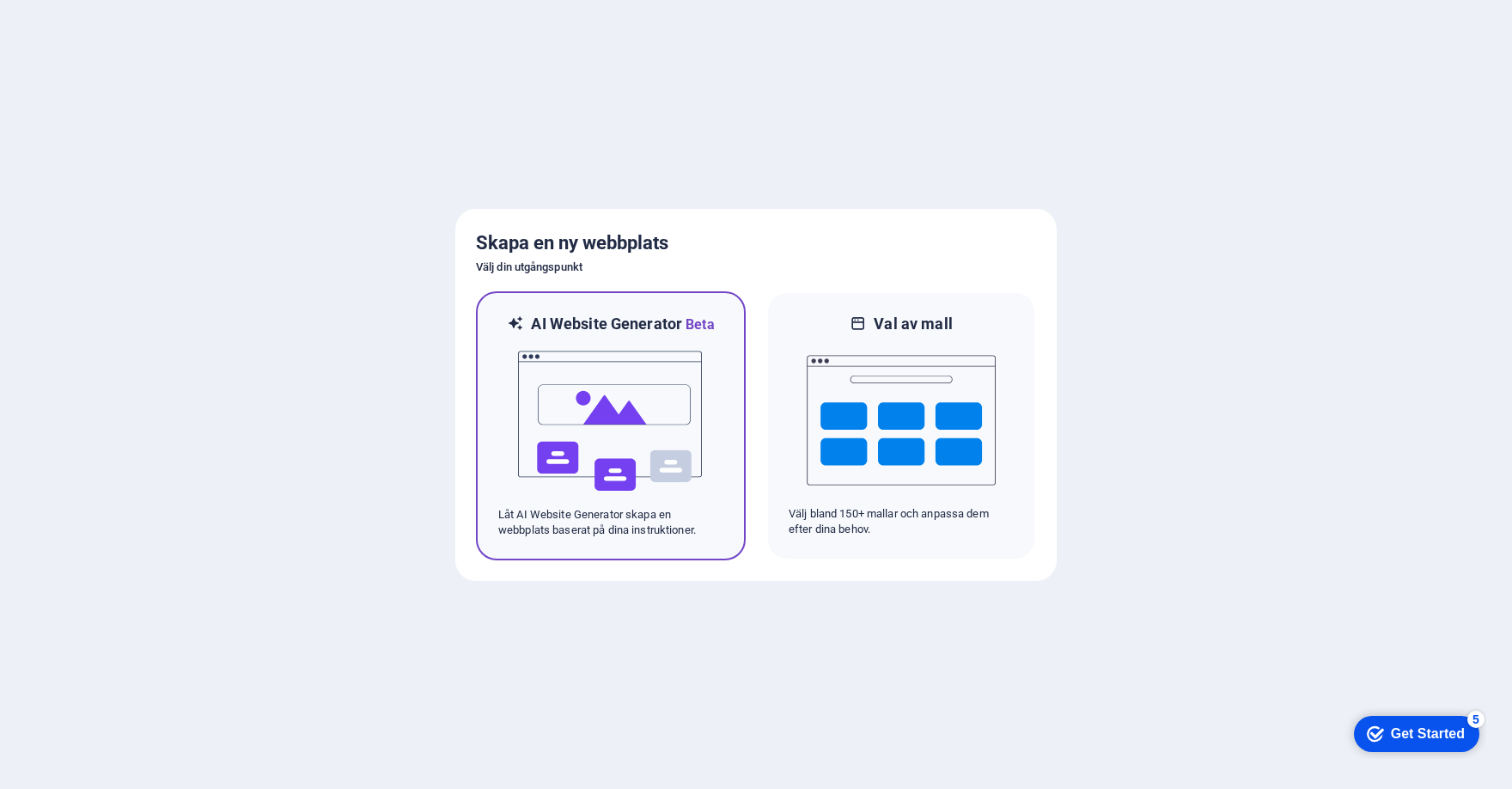
click at [658, 433] on img at bounding box center [610, 421] width 189 height 172
